Goal: Task Accomplishment & Management: Complete application form

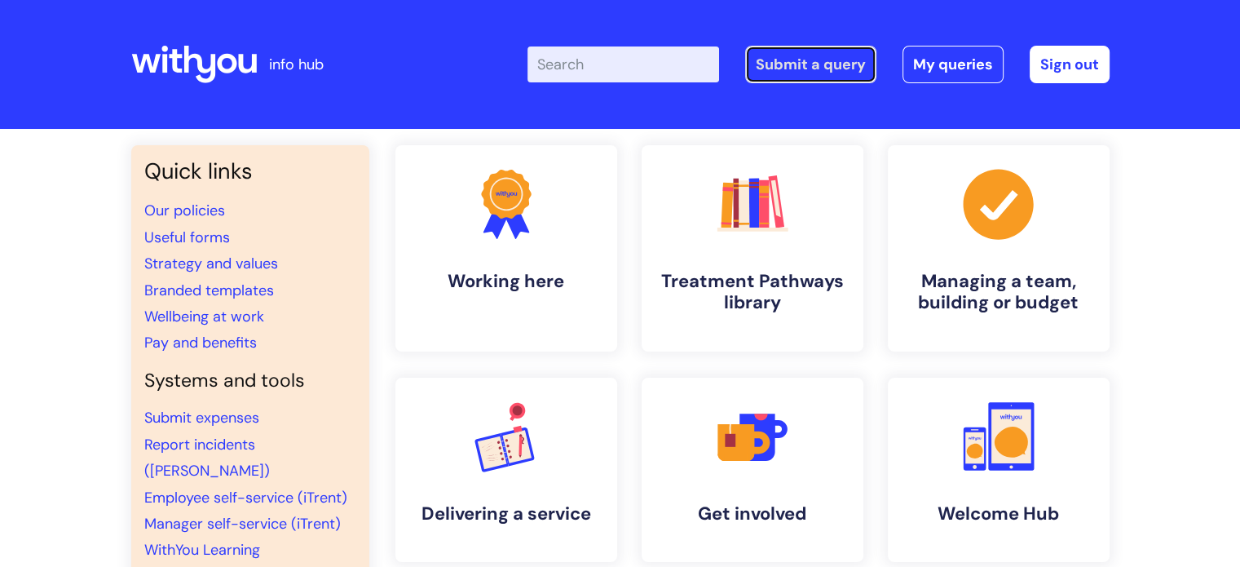
click at [792, 63] on link "Submit a query" at bounding box center [810, 64] width 131 height 37
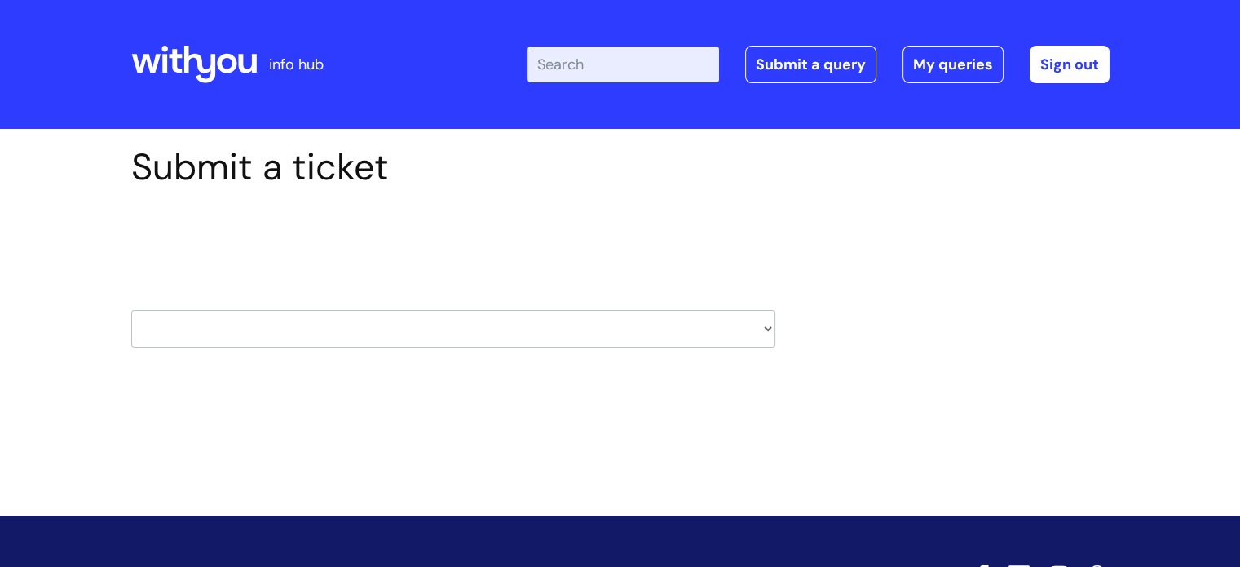
click at [761, 326] on select "HR / People IT and Support Clinical Drug Alerts Finance Accounts Data Support T…" at bounding box center [453, 328] width 644 height 37
select select "it_and_support"
click at [131, 310] on select "HR / People IT and Support Clinical Drug Alerts Finance Accounts Data Support T…" at bounding box center [453, 328] width 644 height 37
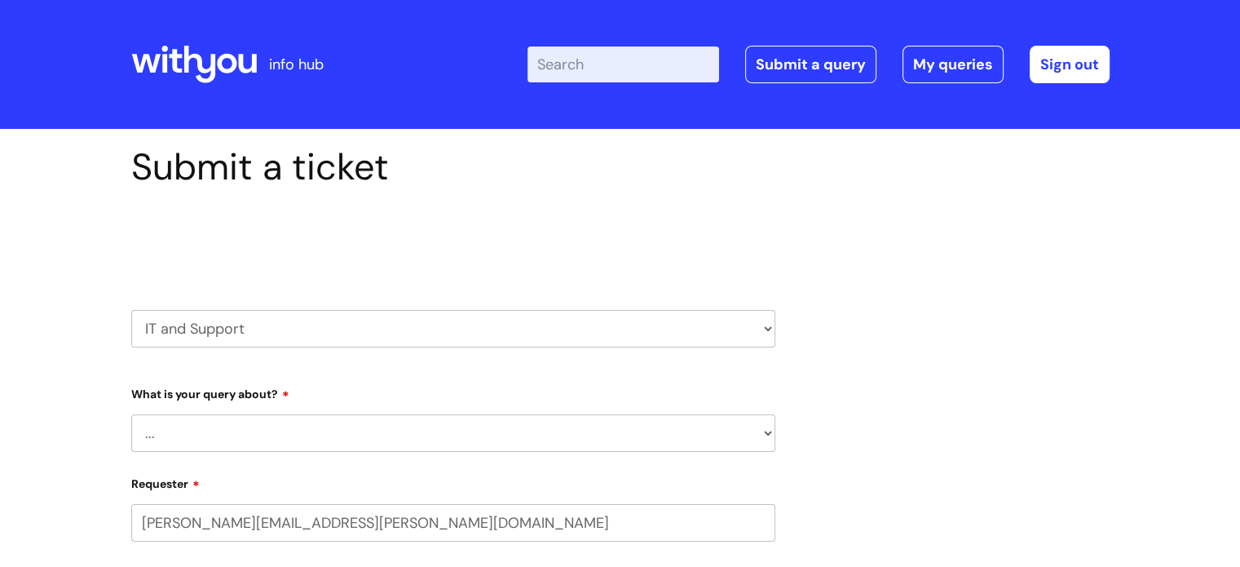
select select "80004418362"
click at [762, 436] on select "... Mobile Phone Reset & MFA Accounts, Starters and Leavers IT Hardware issue I…" at bounding box center [453, 432] width 644 height 37
select select "System/software"
click at [131, 414] on select "... Mobile Phone Reset & MFA Accounts, Starters and Leavers IT Hardware issue I…" at bounding box center [453, 432] width 644 height 37
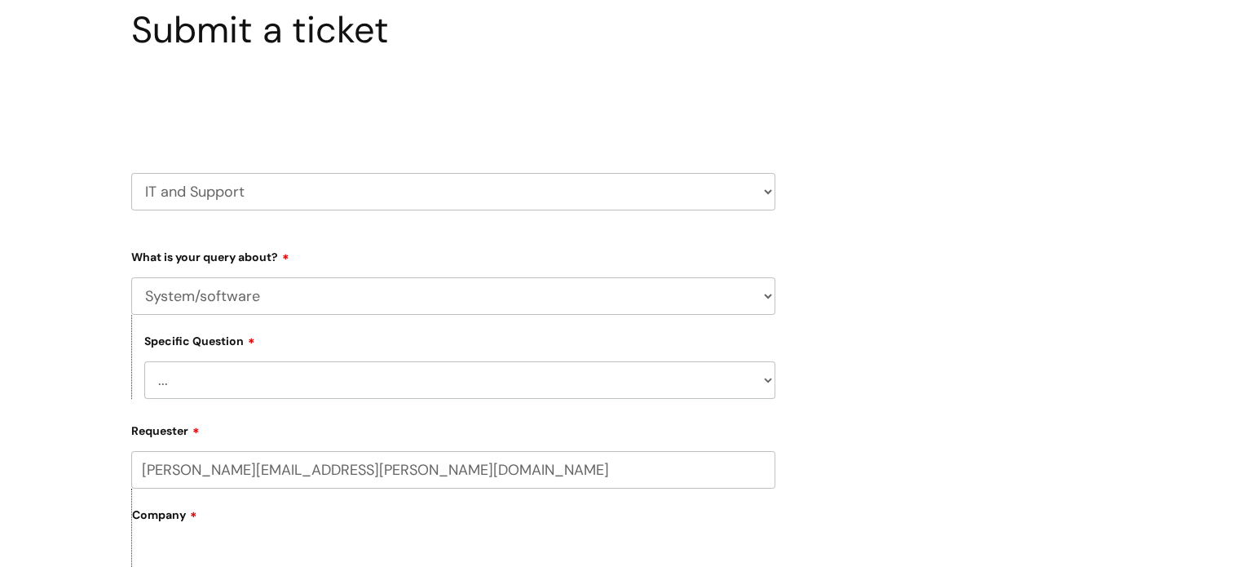
scroll to position [163, 0]
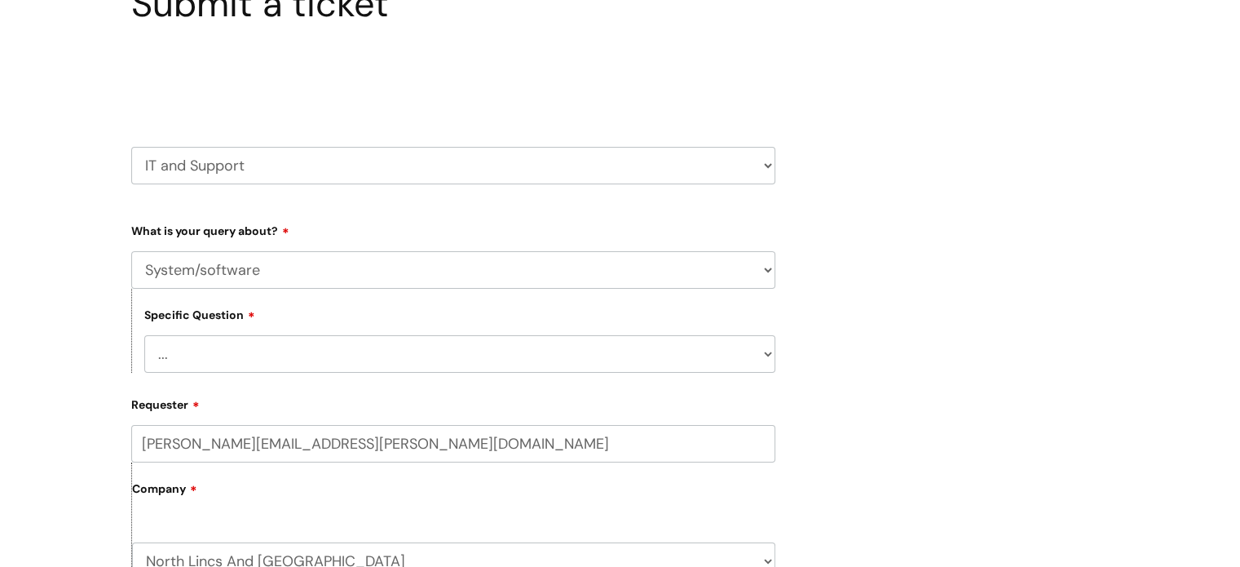
click at [767, 354] on select "... Halo PCMIS Iaptus NHS Email CJSM Email Mitel Another System Google (Workspa…" at bounding box center [459, 353] width 631 height 37
select select "Microsoft (inc Azure)"
click at [144, 335] on select "... Halo PCMIS Iaptus NHS Email CJSM Email Mitel Another System Google (Workspa…" at bounding box center [459, 353] width 631 height 37
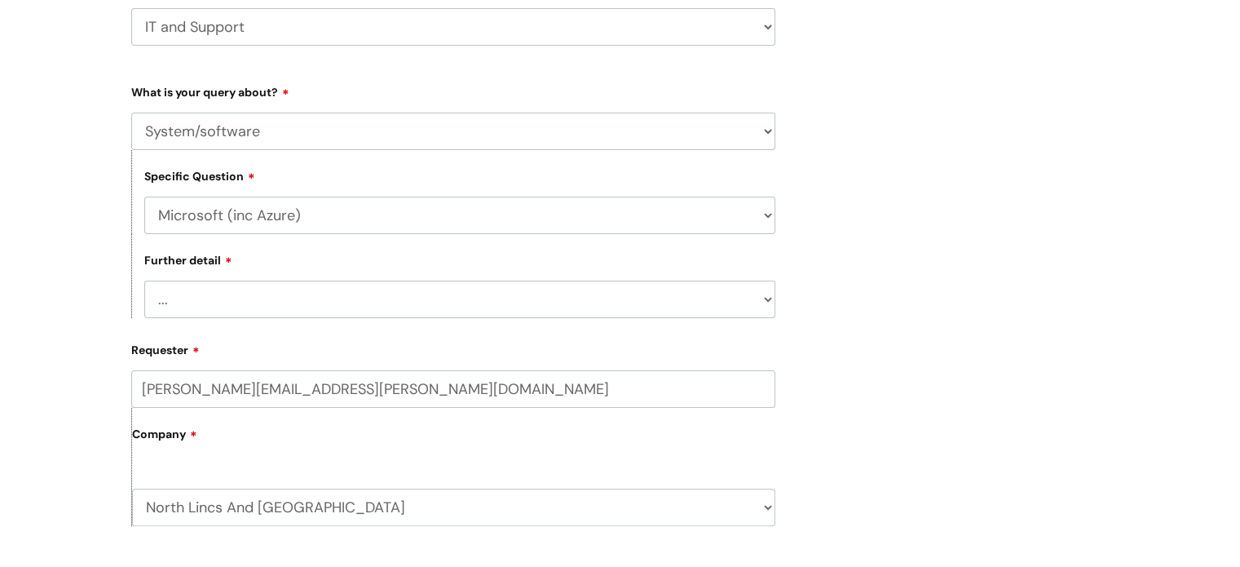
scroll to position [326, 0]
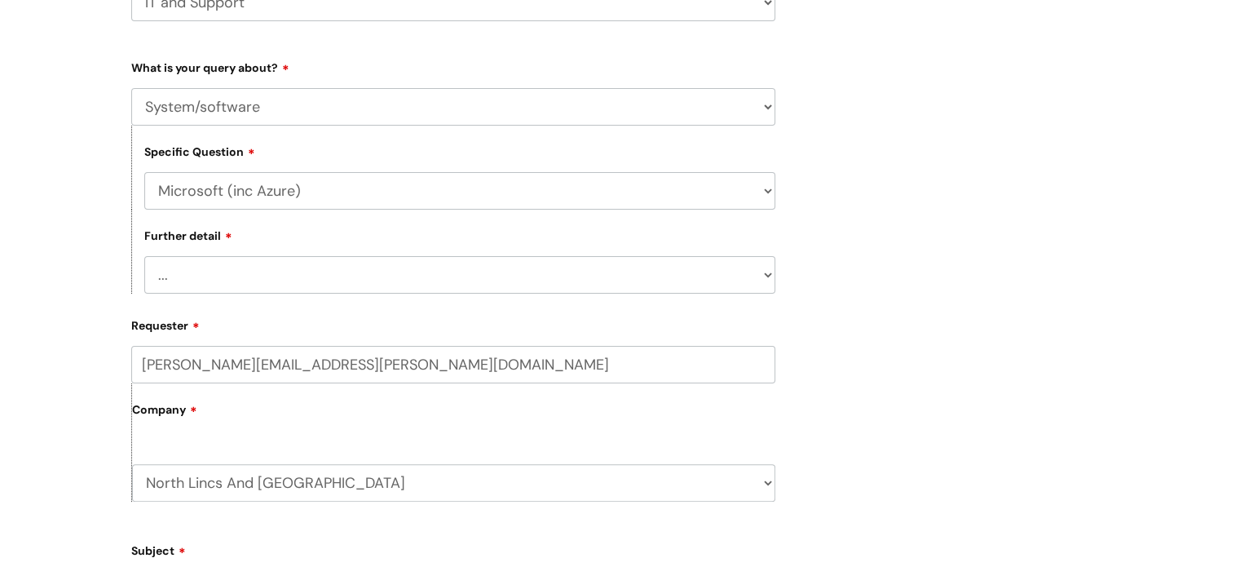
click at [766, 273] on select "... I’d like to add/remove user(s) to an Azure Group (Miro, [DATE], Salesforce,…" at bounding box center [459, 274] width 631 height 37
click at [769, 192] on select "... Halo PCMIS Iaptus NHS Email CJSM Email Mitel Another System Google (Workspa…" at bounding box center [459, 190] width 631 height 37
click at [144, 172] on select "... Halo PCMIS Iaptus NHS Email CJSM Email Mitel Another System Google (Workspa…" at bounding box center [459, 190] width 631 height 37
click at [764, 277] on select "... I’d like to add/remove user(s) to an Azure Group (Miro, [DATE], Salesforce,…" at bounding box center [459, 274] width 631 height 37
select select "I need access to Teams"
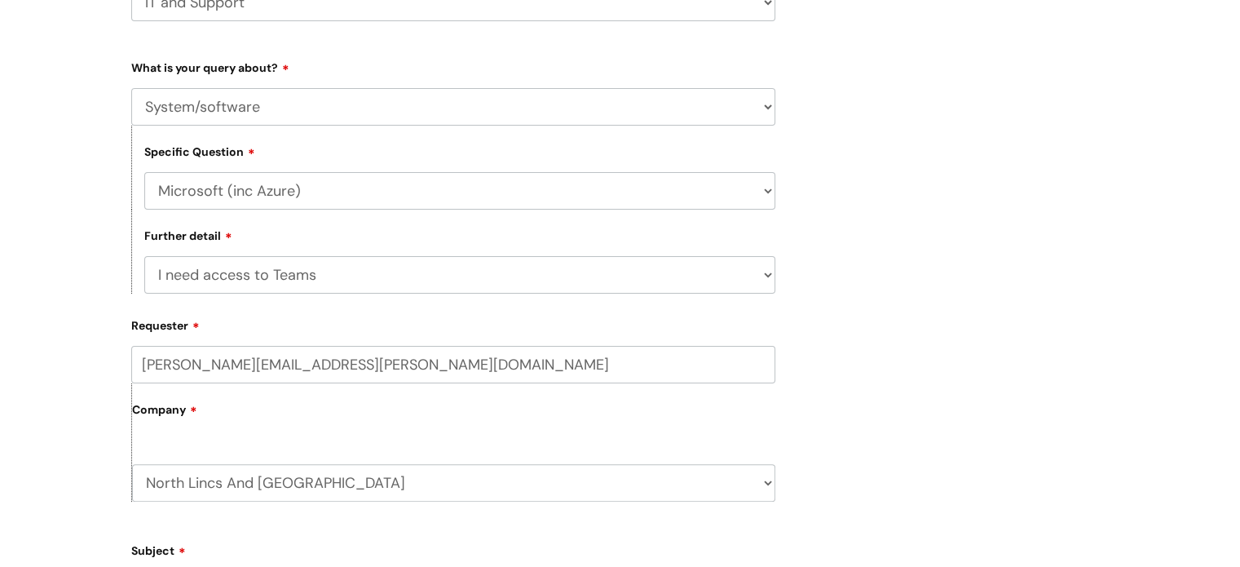
click at [144, 257] on select "... I’d like to add/remove user(s) to an Azure Group (Miro, [DATE], Salesforce,…" at bounding box center [459, 274] width 631 height 37
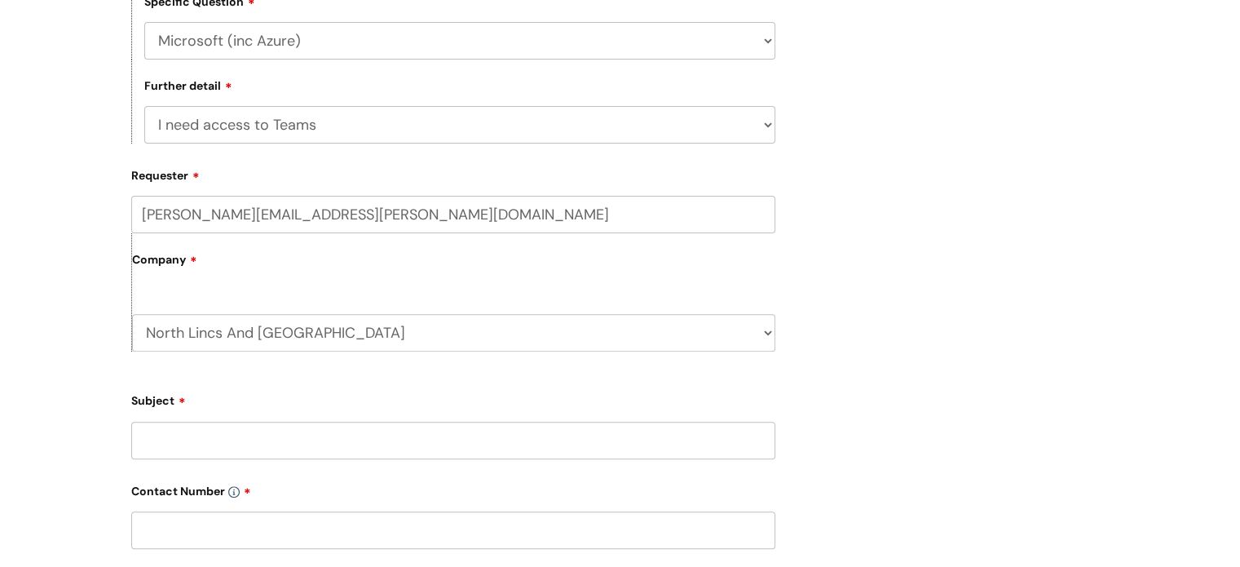
scroll to position [489, 0]
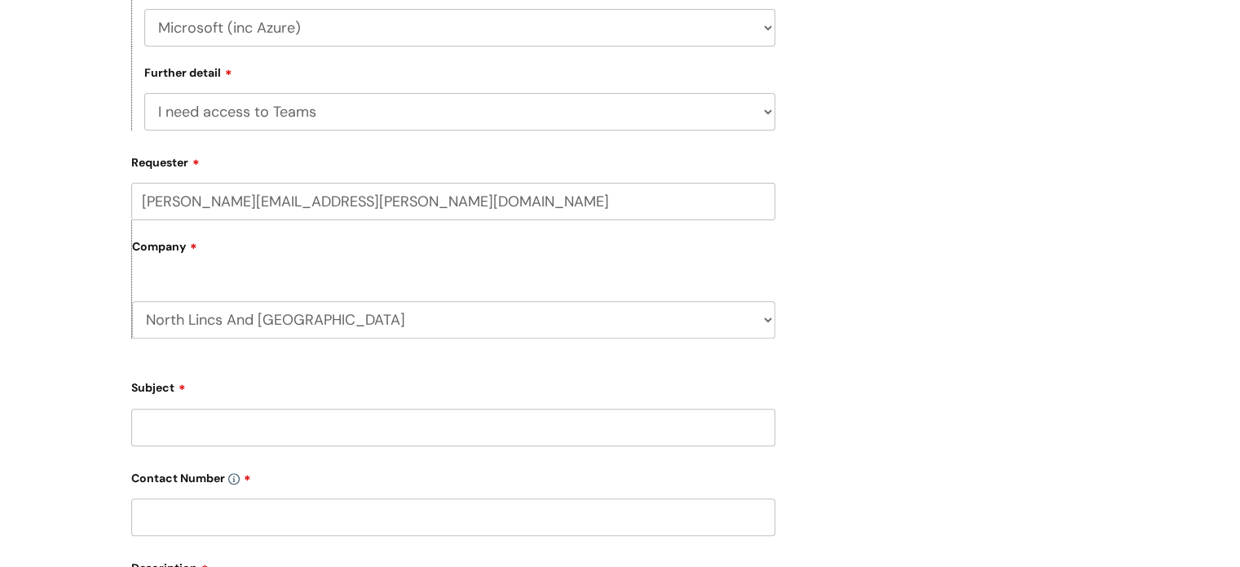
click at [239, 428] on input "Subject" at bounding box center [453, 426] width 644 height 37
type input "l"
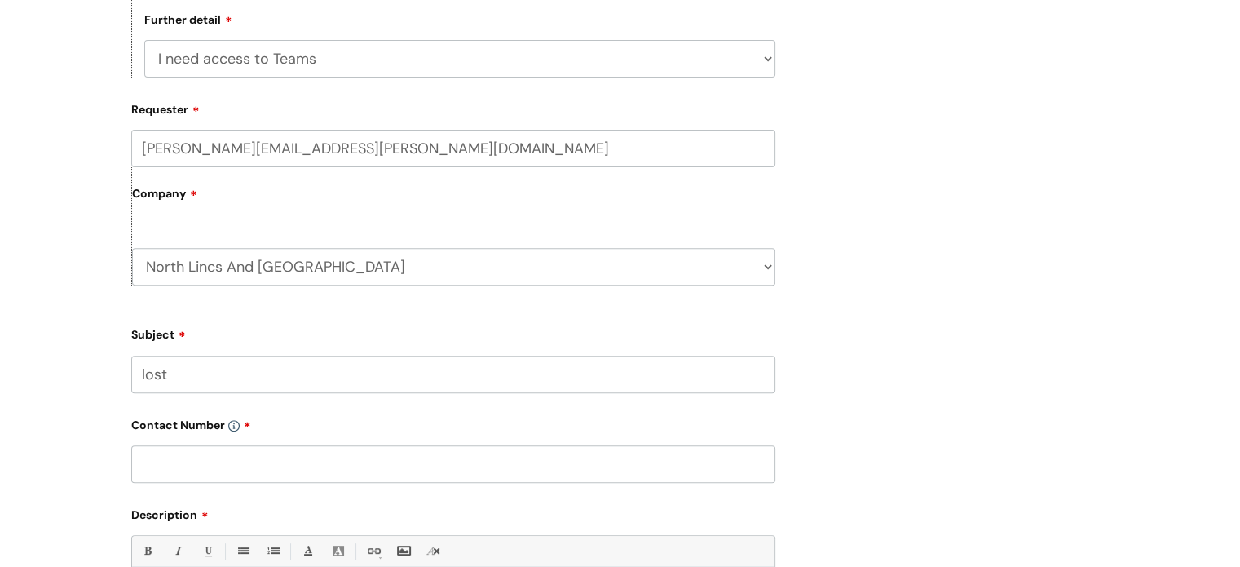
scroll to position [571, 0]
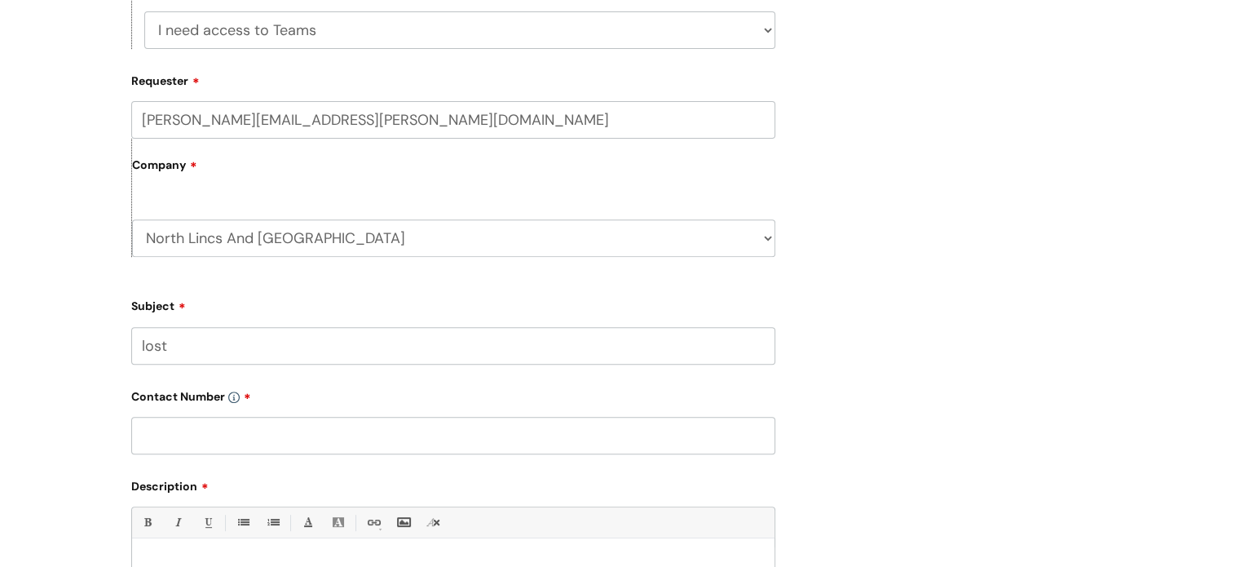
type input "lost"
click at [230, 429] on input "text" at bounding box center [453, 435] width 644 height 37
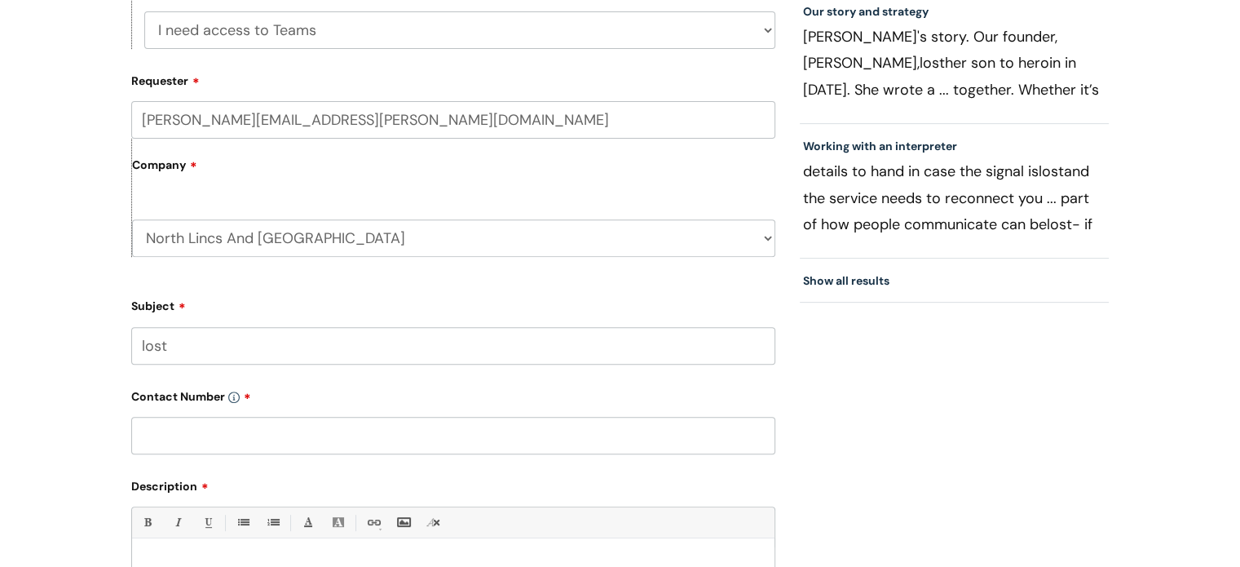
click at [230, 429] on input "text" at bounding box center [453, 435] width 644 height 37
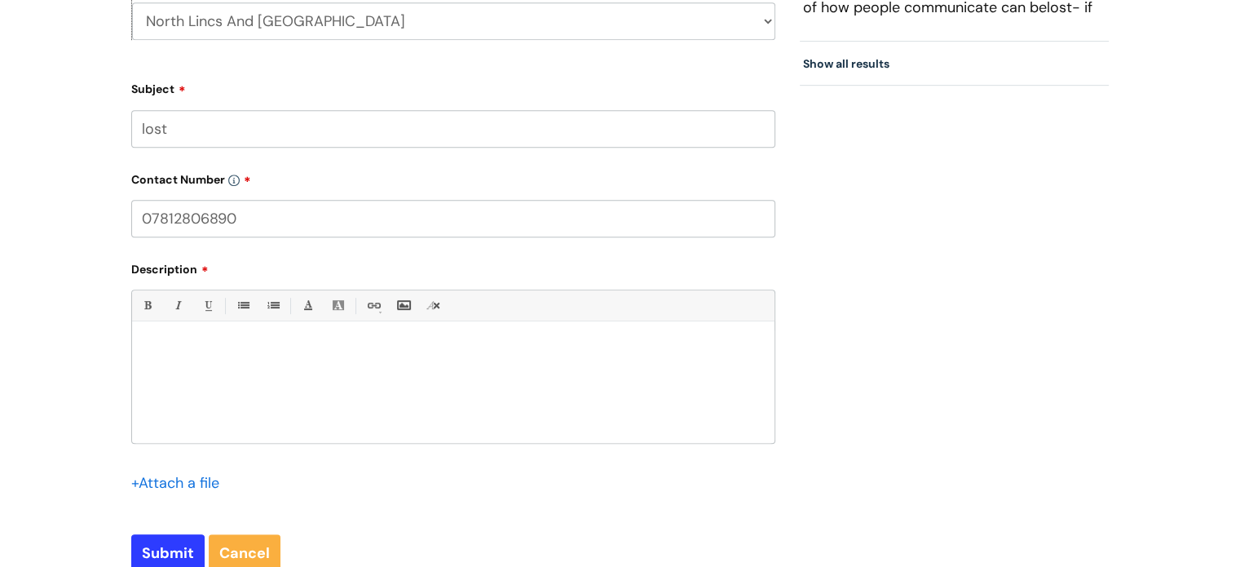
scroll to position [815, 0]
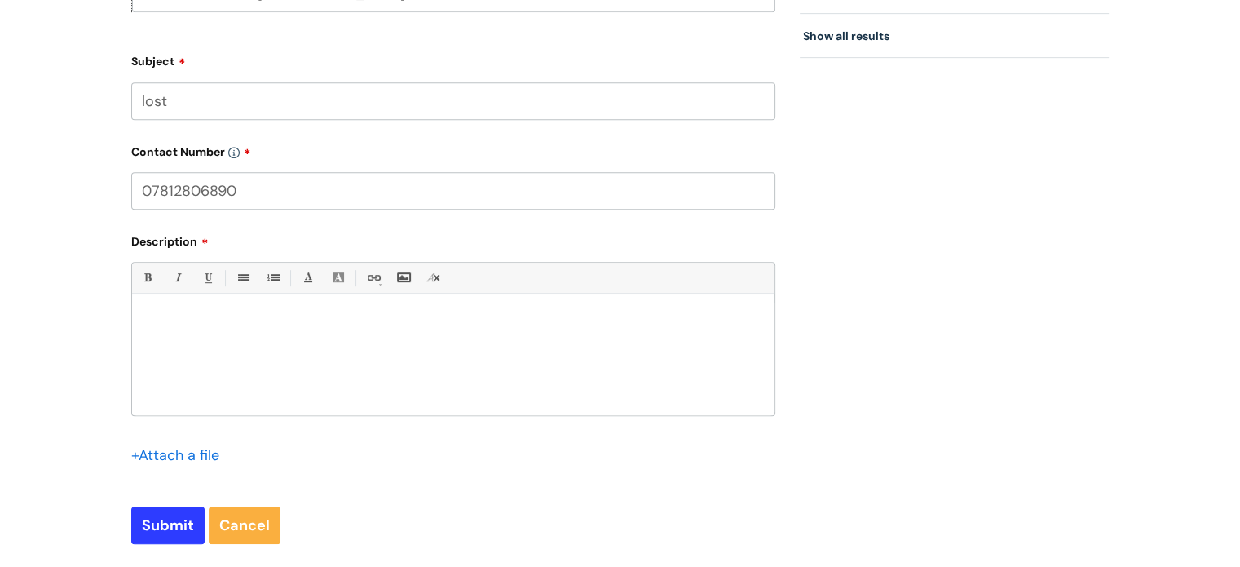
type input "07812806890"
click at [165, 324] on p at bounding box center [453, 322] width 618 height 15
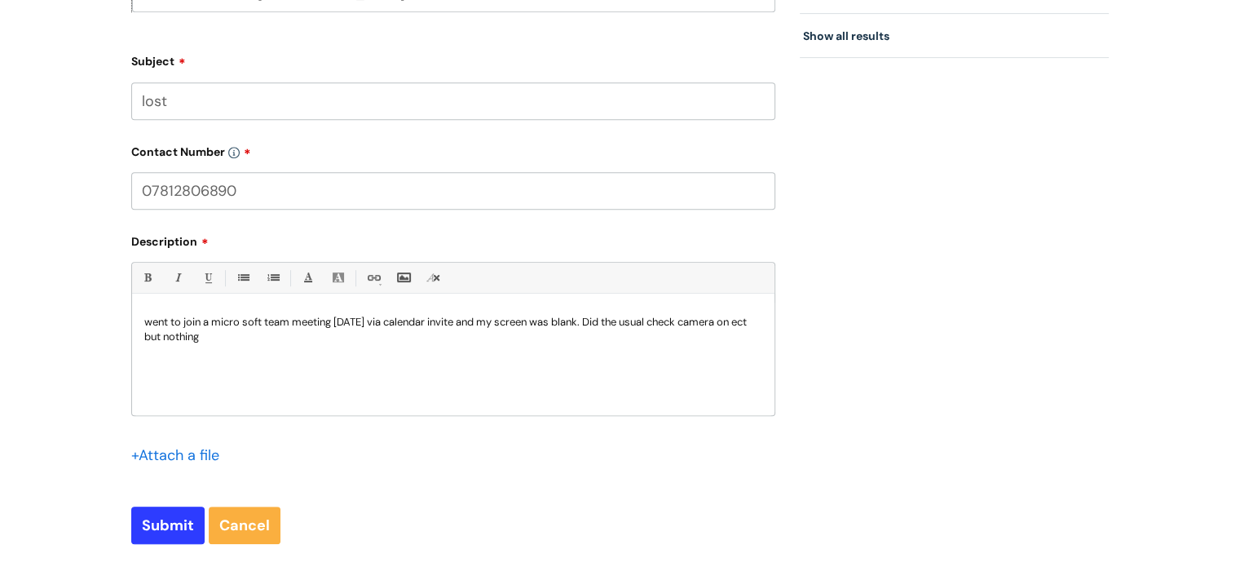
click at [209, 337] on p "went to join a micro soft team meeting [DATE] via calendar invite and my screen…" at bounding box center [453, 329] width 618 height 29
click at [596, 364] on div "went to join a micro soft team meeting [DATE] via calendar invite and my screen…" at bounding box center [453, 358] width 642 height 112
click at [639, 356] on p "Had a recent up date so unsure if it had been knocked out. When I click to refr…" at bounding box center [453, 351] width 618 height 15
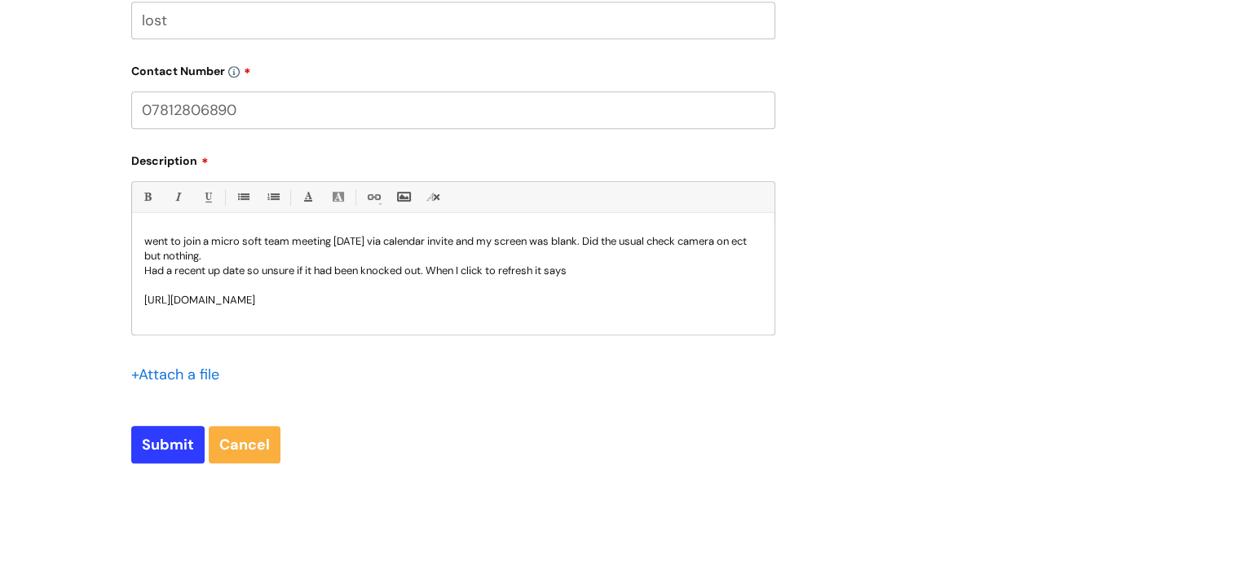
scroll to position [897, 0]
drag, startPoint x: 182, startPoint y: 312, endPoint x: 135, endPoint y: 274, distance: 60.9
click at [135, 274] on div "went to join a micro soft team meeting [DATE] via calendar invite and my screen…" at bounding box center [453, 277] width 642 height 112
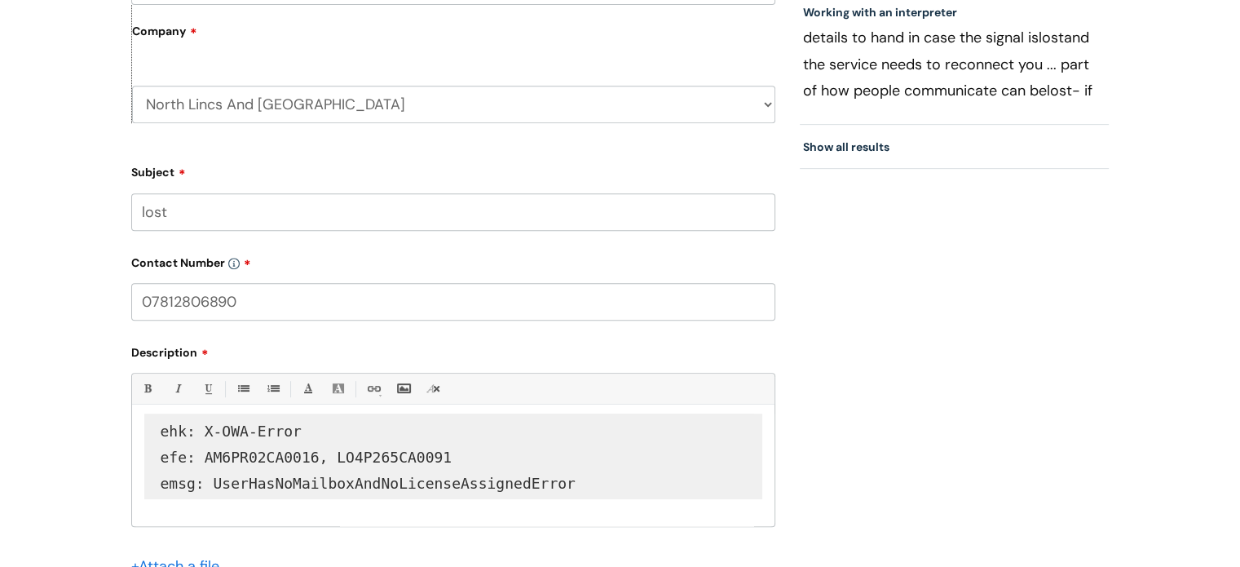
scroll to position [734, 0]
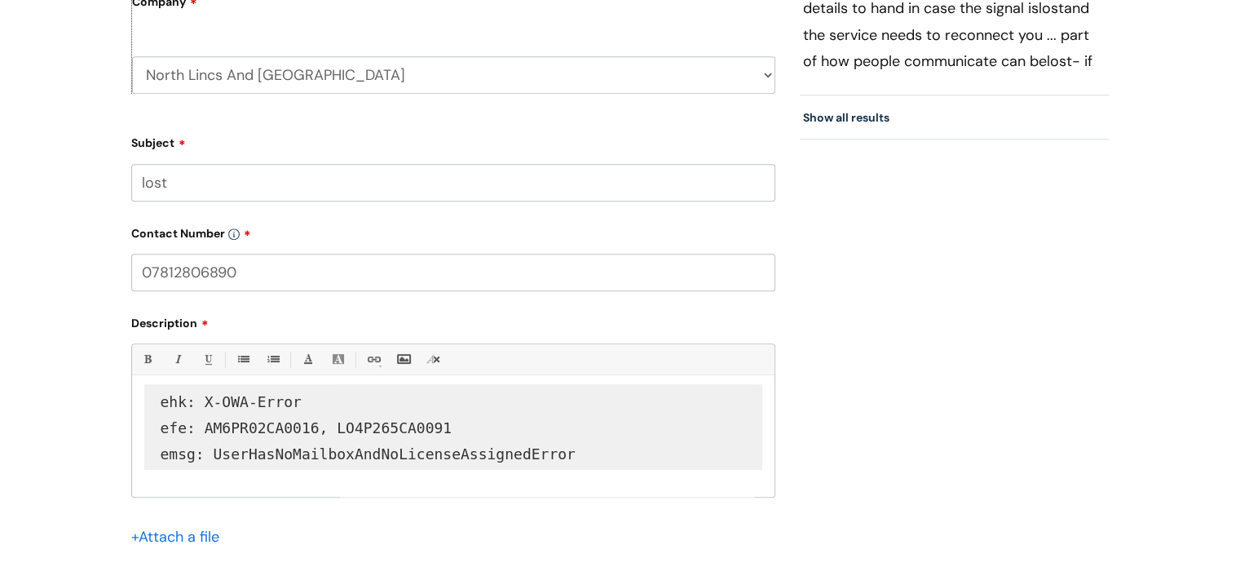
click at [183, 188] on input "lost" at bounding box center [453, 182] width 644 height 37
type input "l"
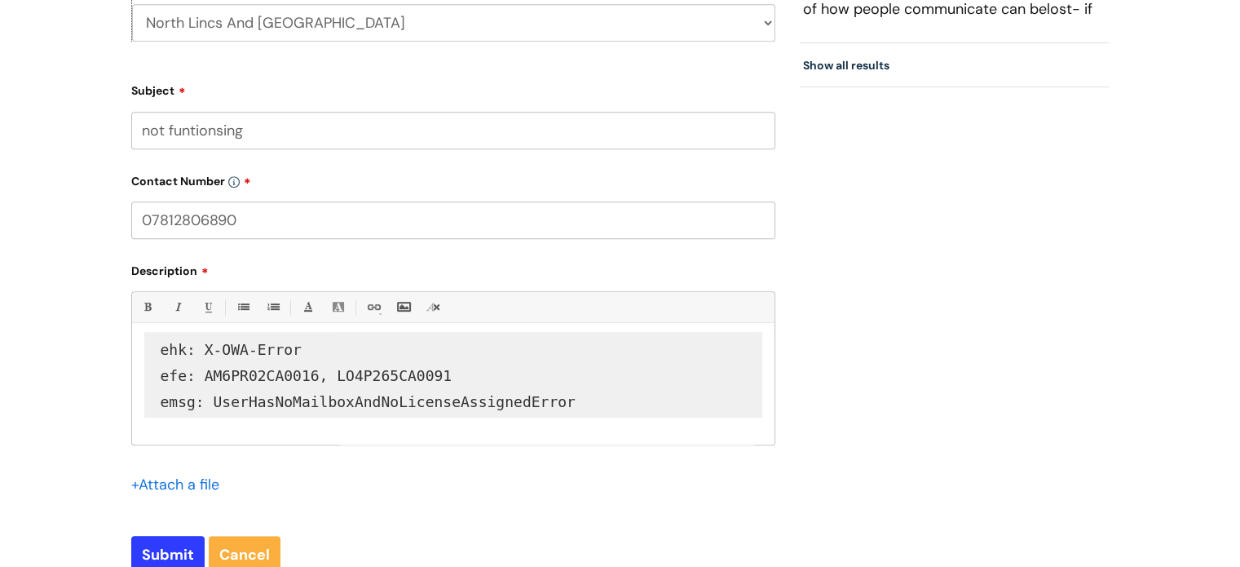
scroll to position [815, 0]
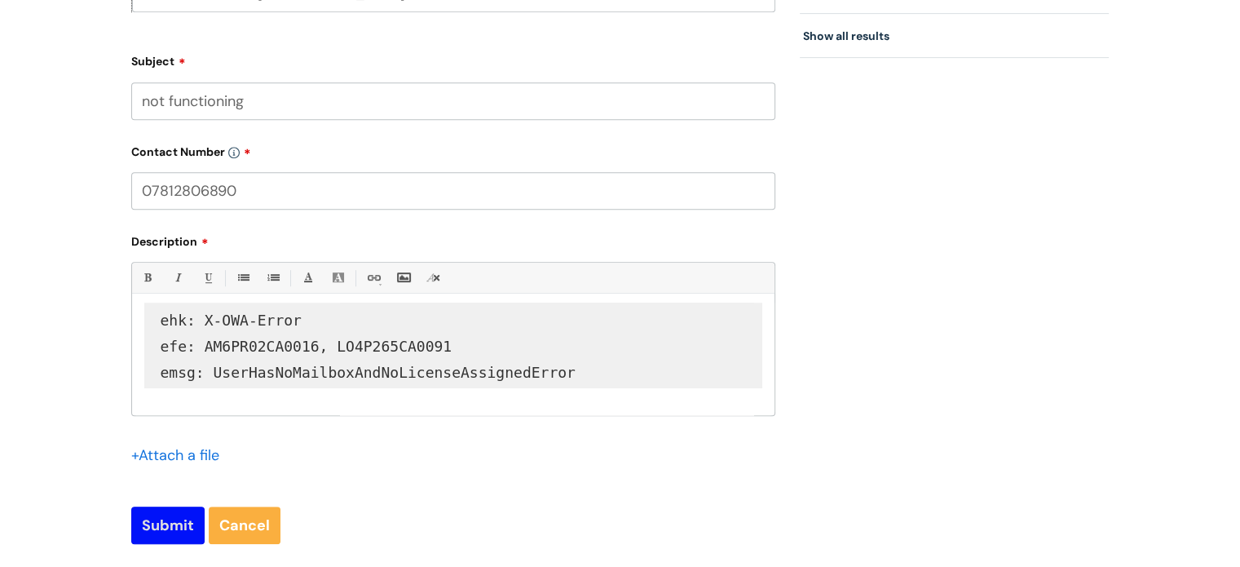
type input "not functioning"
click at [171, 529] on input "Submit" at bounding box center [167, 524] width 73 height 37
type input "Please Wait..."
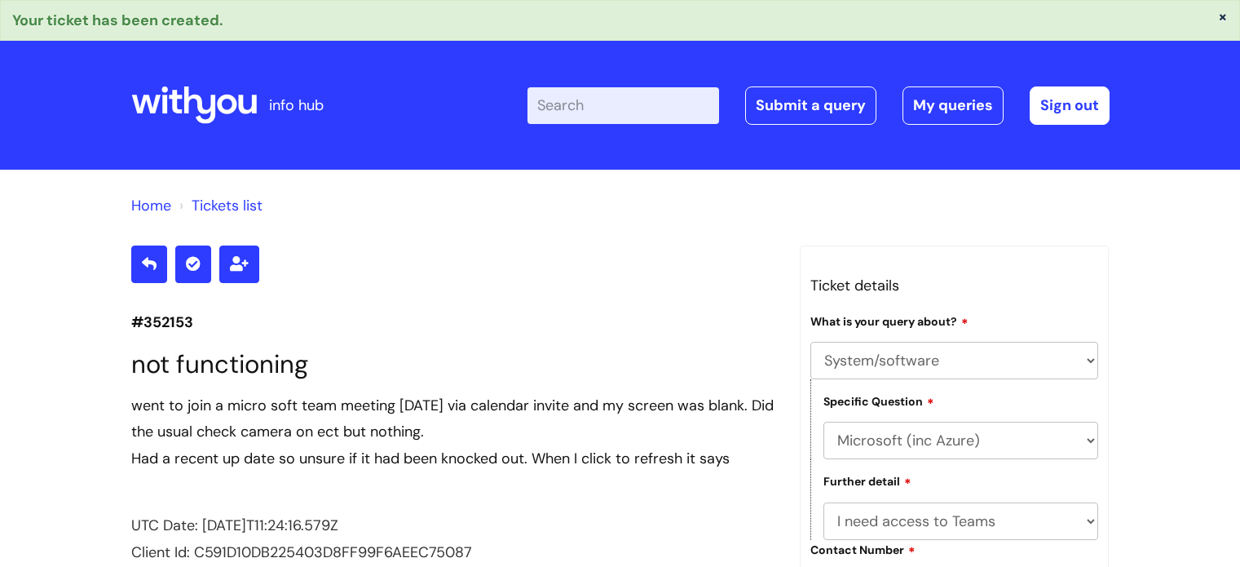
select select "System/software"
select select "Microsoft (inc Azure)"
select select "I need access to Teams"
